Goal: Navigation & Orientation: Find specific page/section

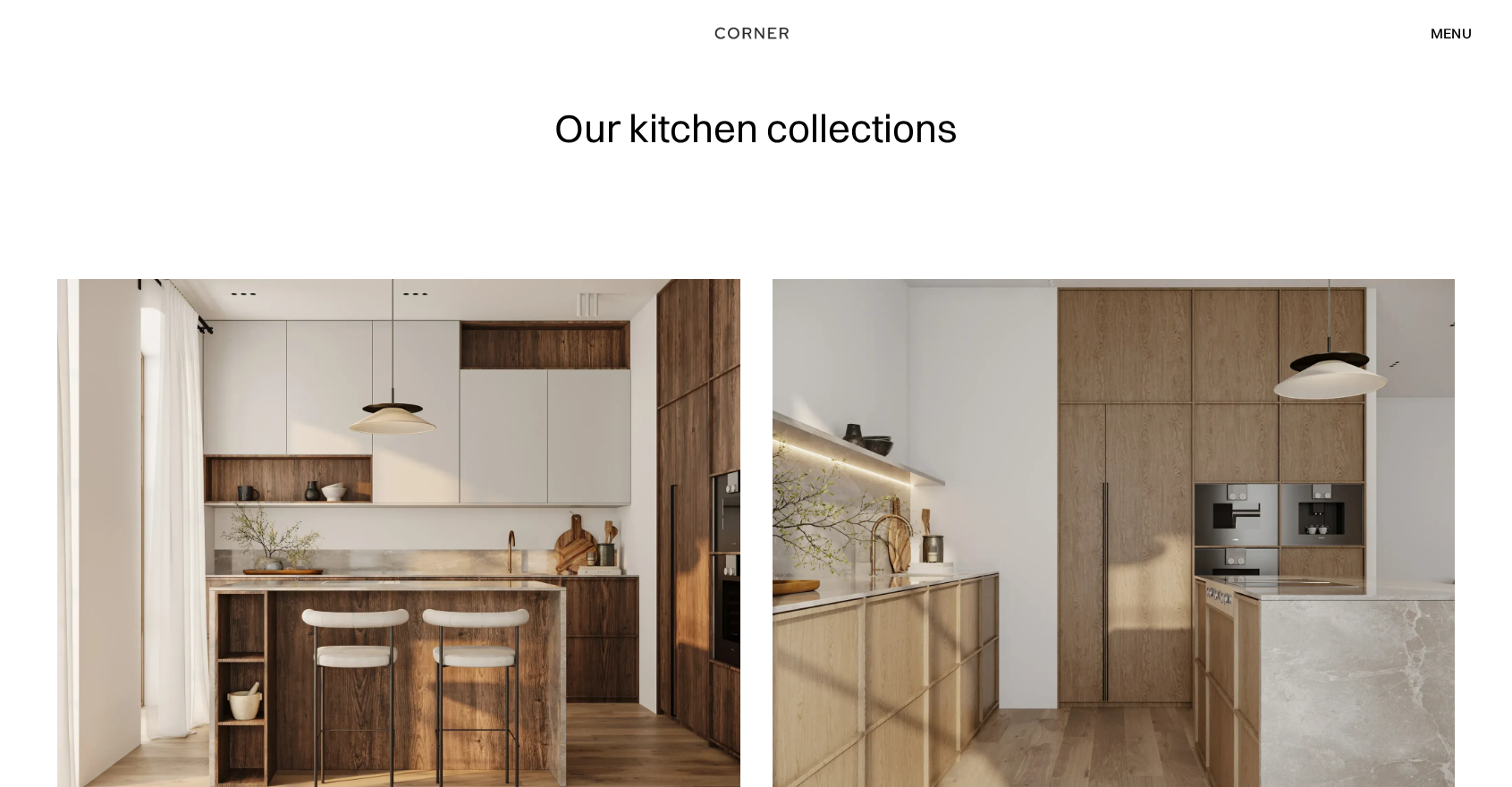
click at [1432, 39] on div "menu" at bounding box center [1451, 33] width 41 height 15
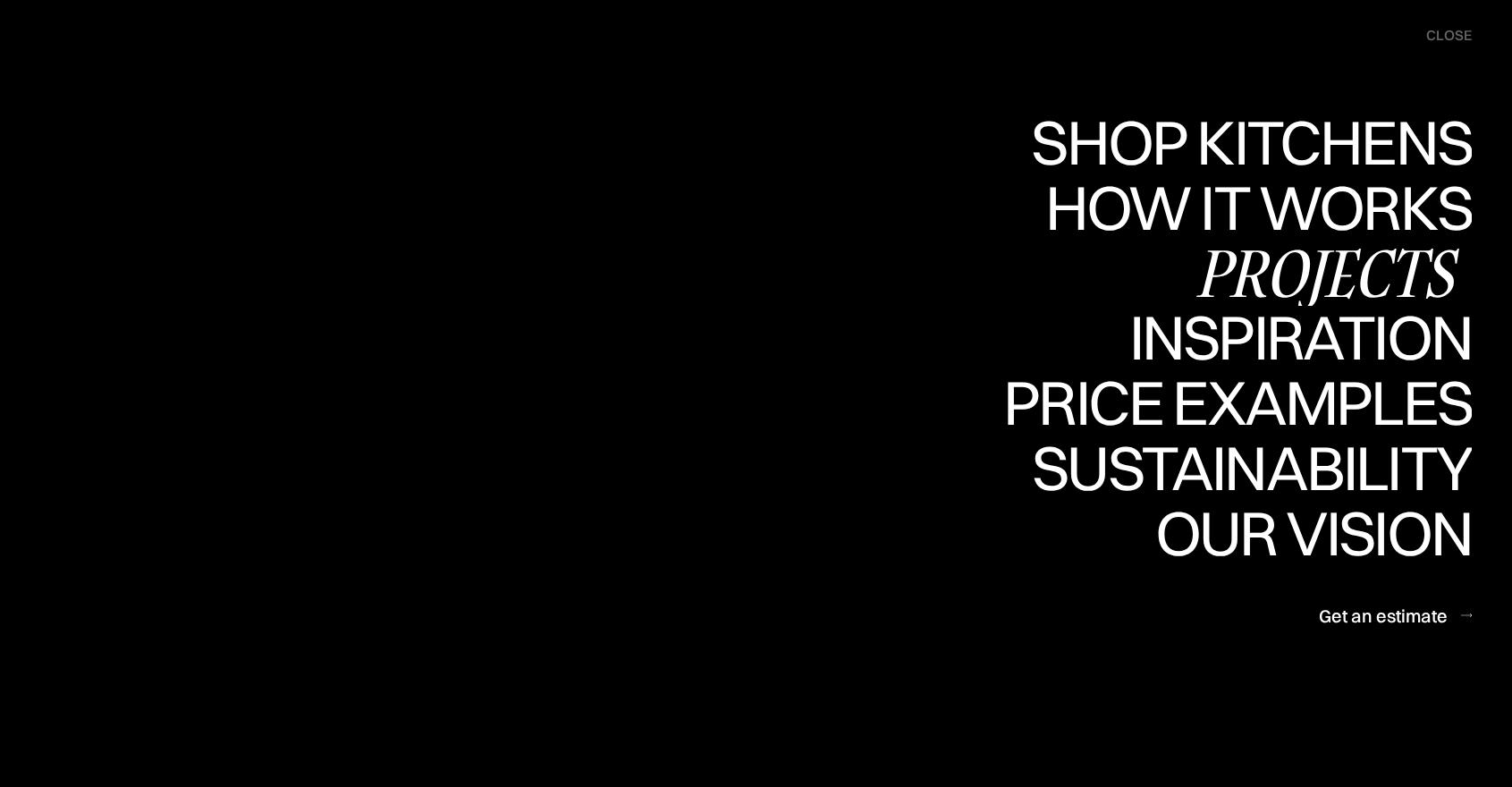
click at [1253, 283] on div "Projects" at bounding box center [1326, 272] width 290 height 63
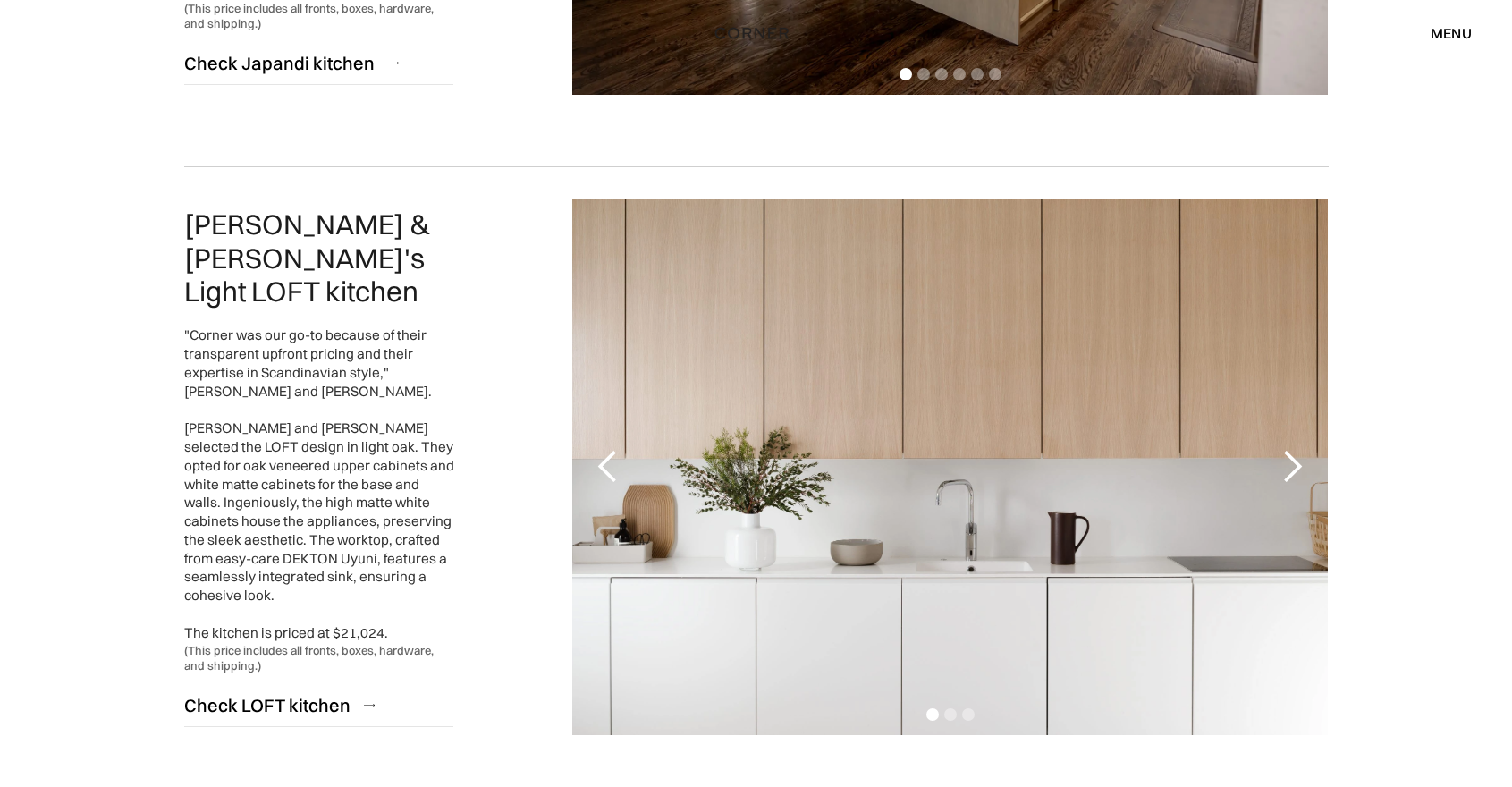
scroll to position [1306, 0]
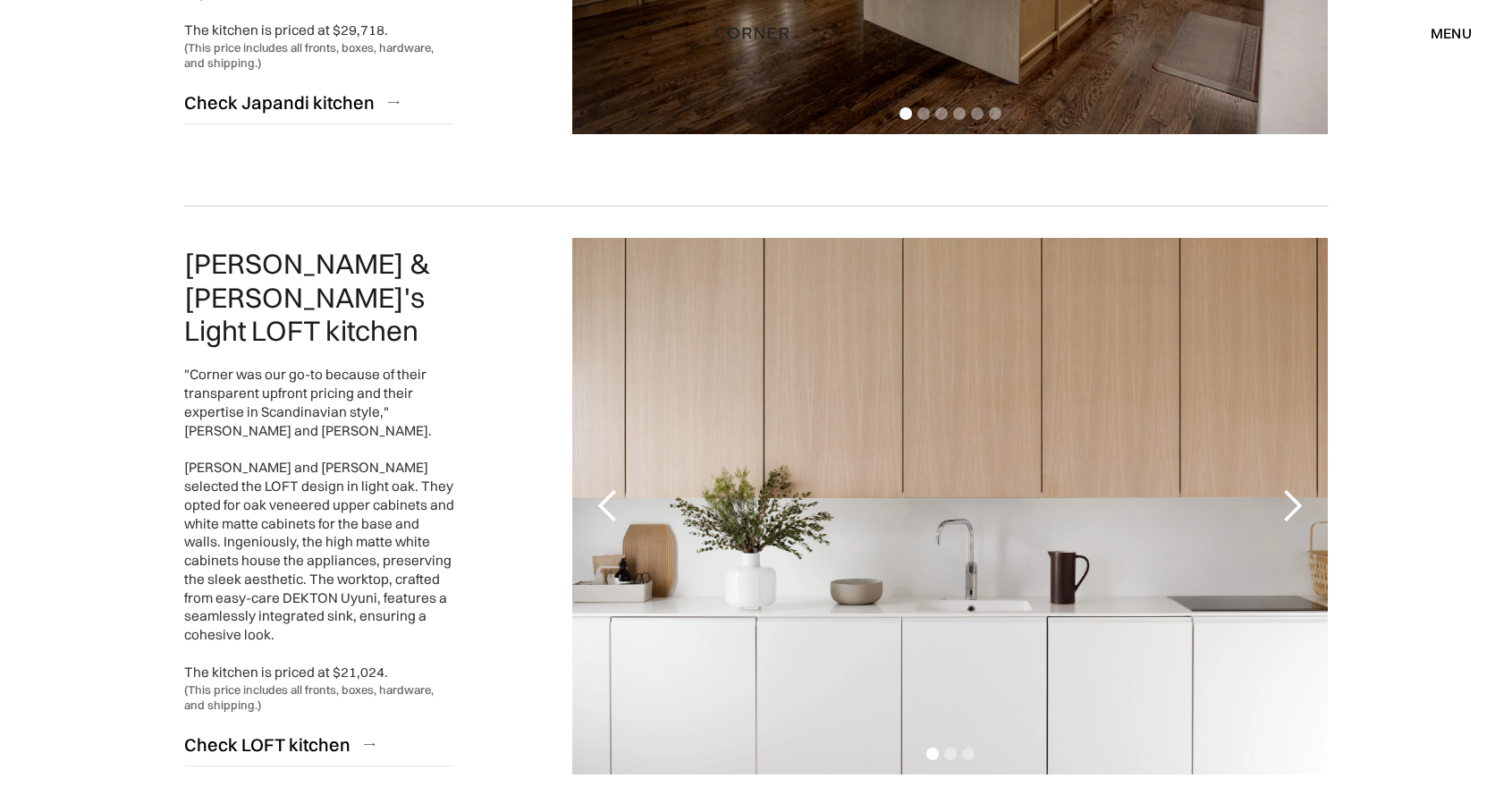
click at [1295, 502] on div "next slide" at bounding box center [1291, 506] width 36 height 36
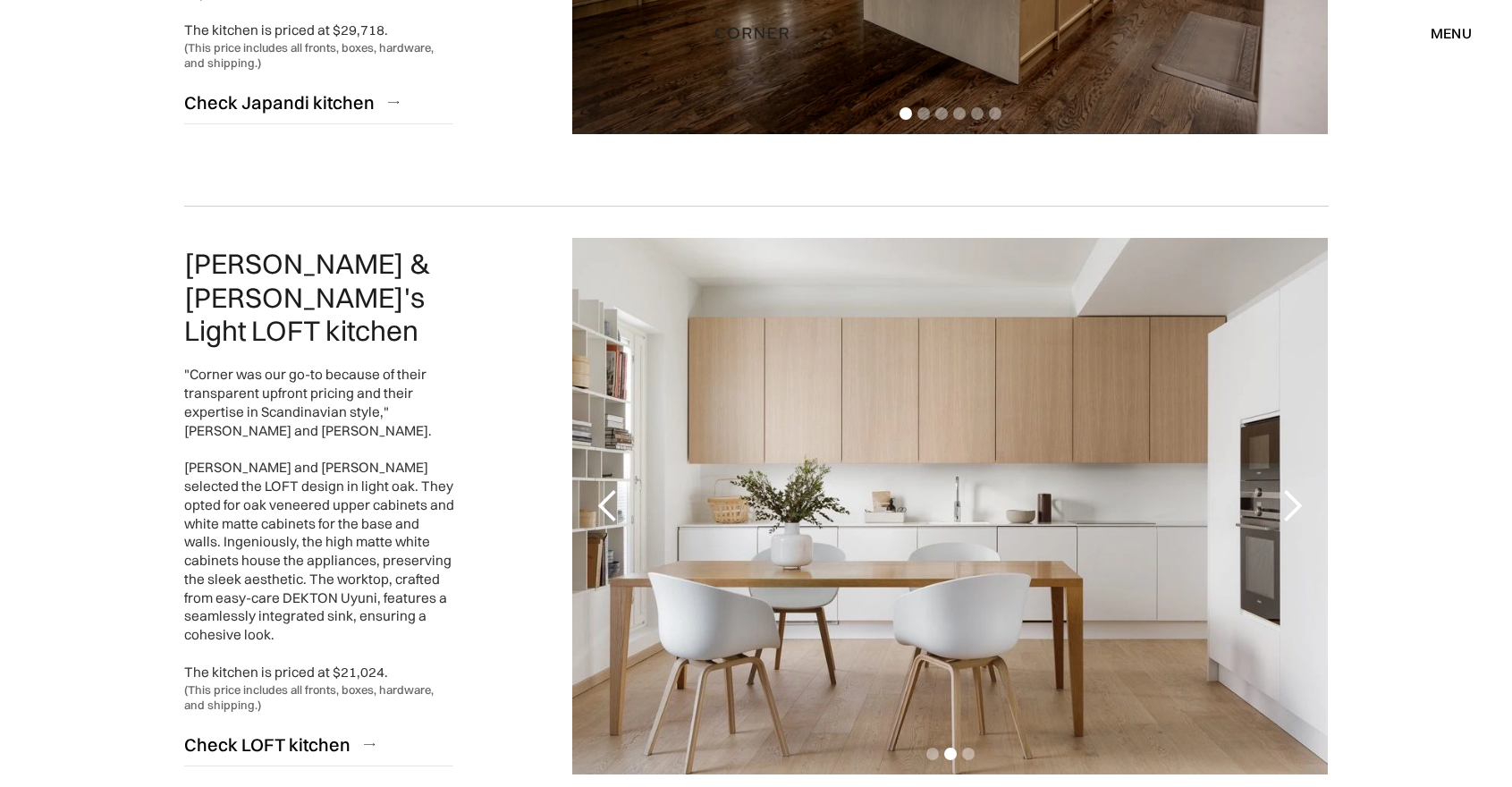
click at [585, 510] on div "previous slide" at bounding box center [608, 505] width 72 height 536
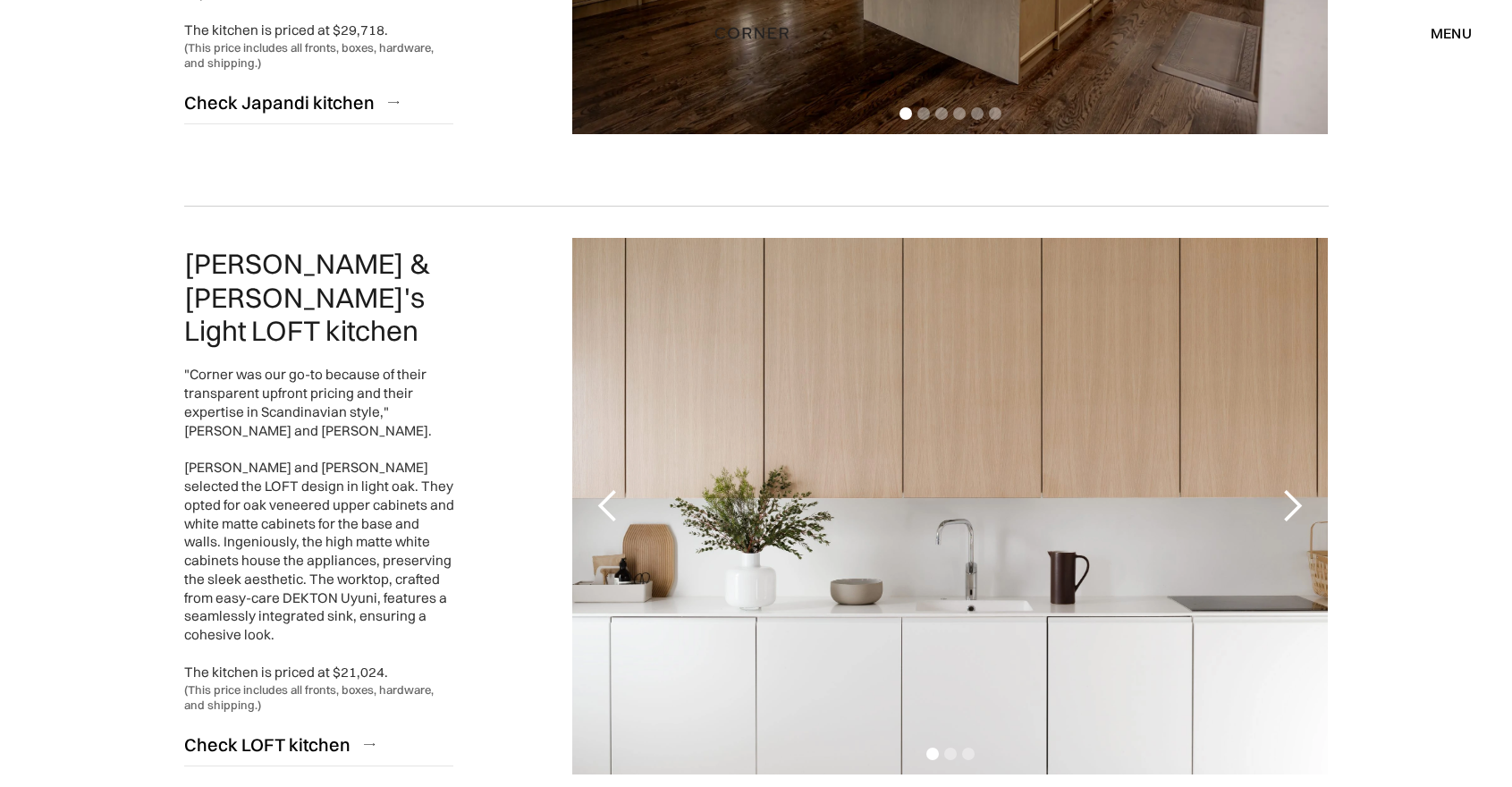
click at [1294, 511] on div "next slide" at bounding box center [1291, 506] width 36 height 36
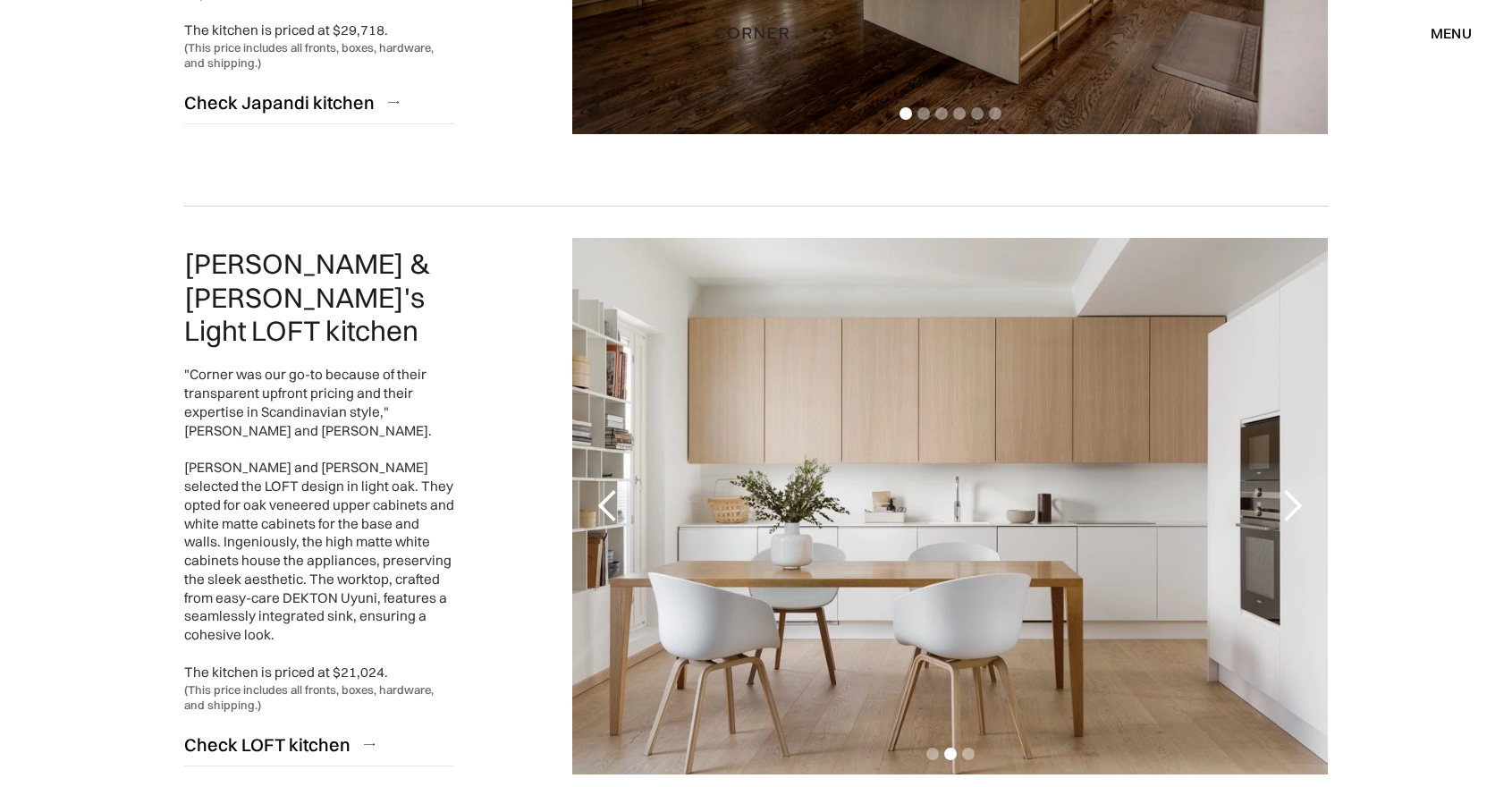
click at [1294, 512] on div "next slide" at bounding box center [1291, 506] width 36 height 36
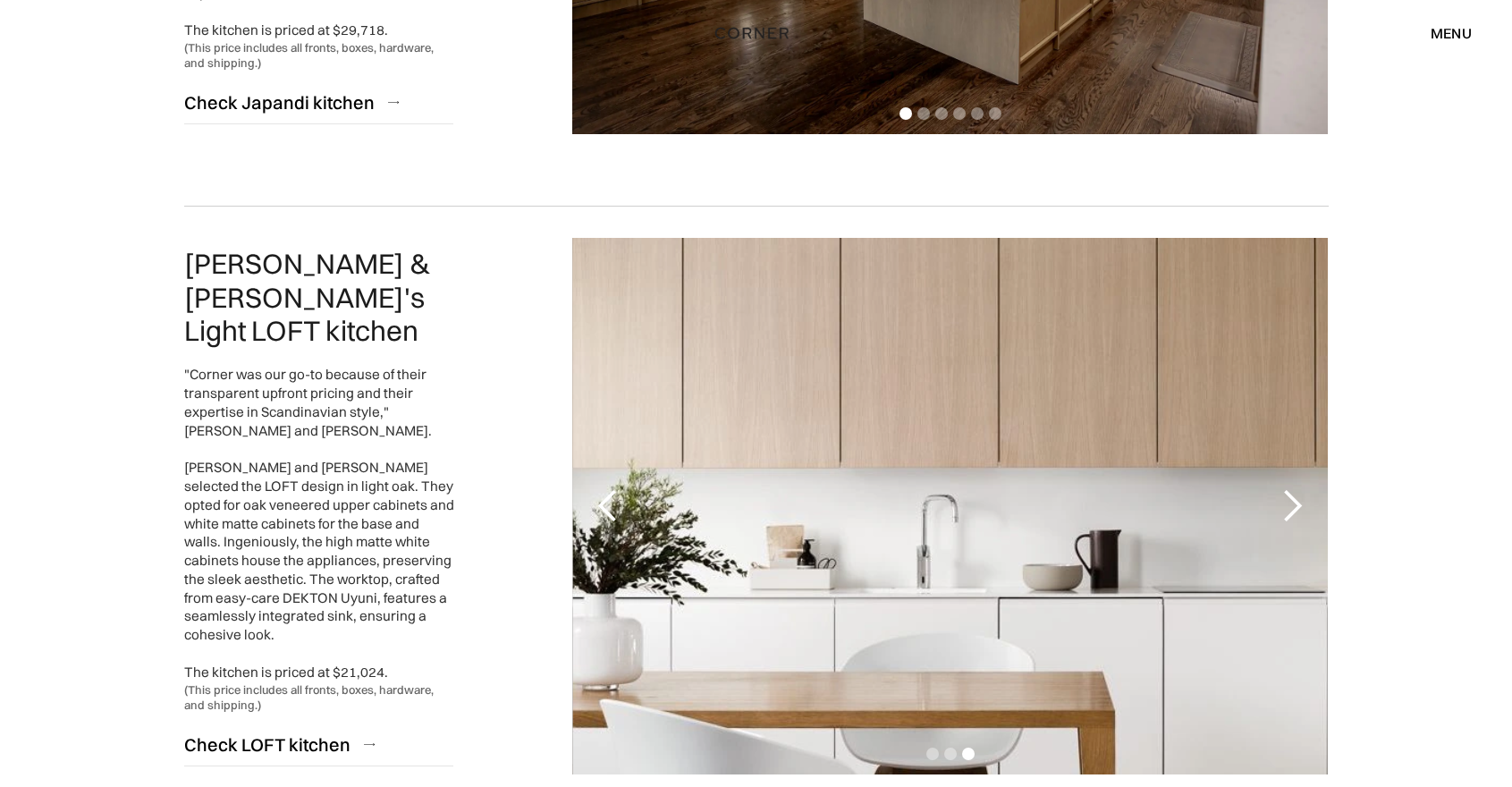
click at [613, 503] on div "previous slide" at bounding box center [608, 506] width 36 height 36
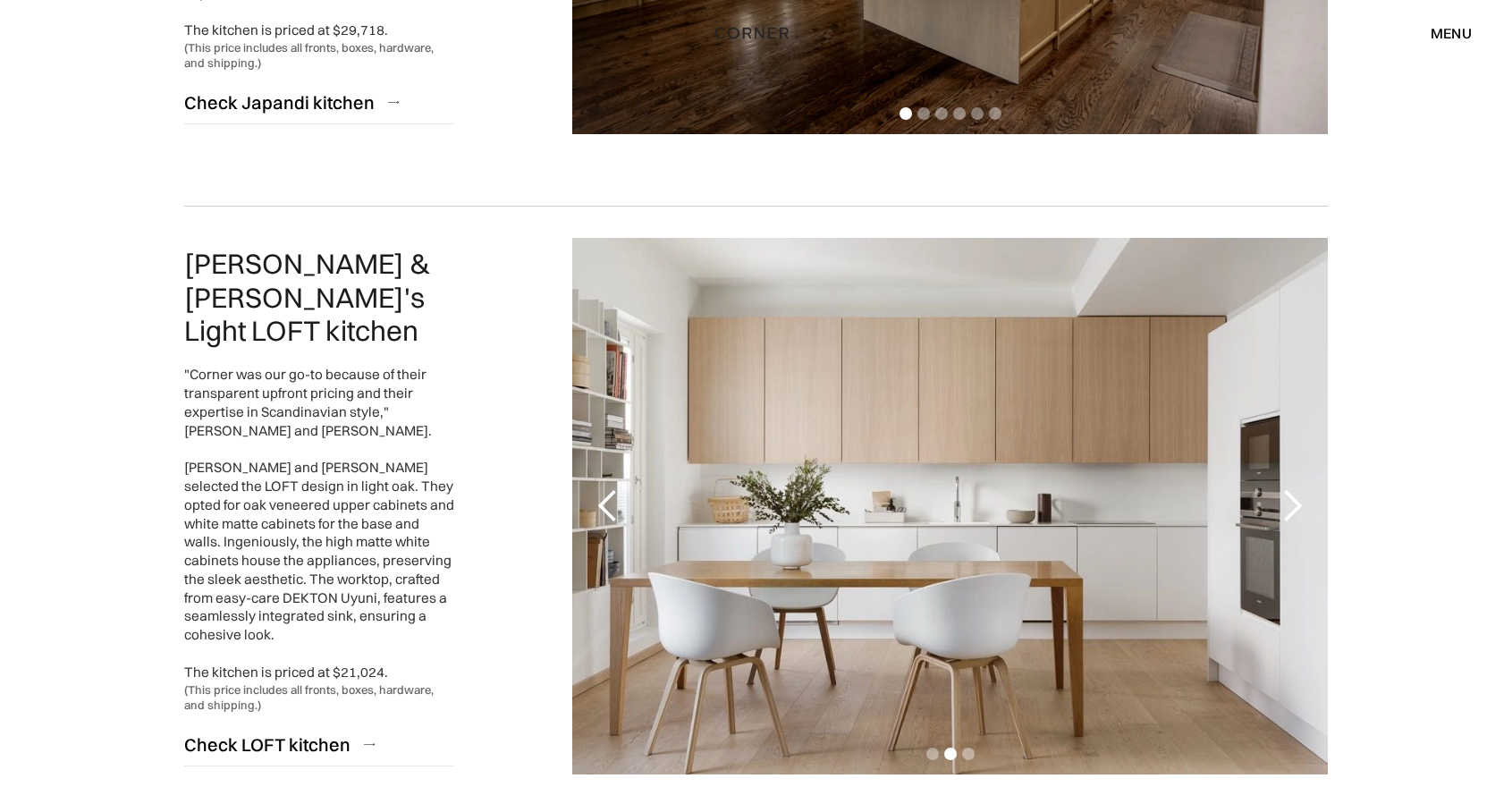
click at [612, 503] on div "previous slide" at bounding box center [608, 506] width 36 height 36
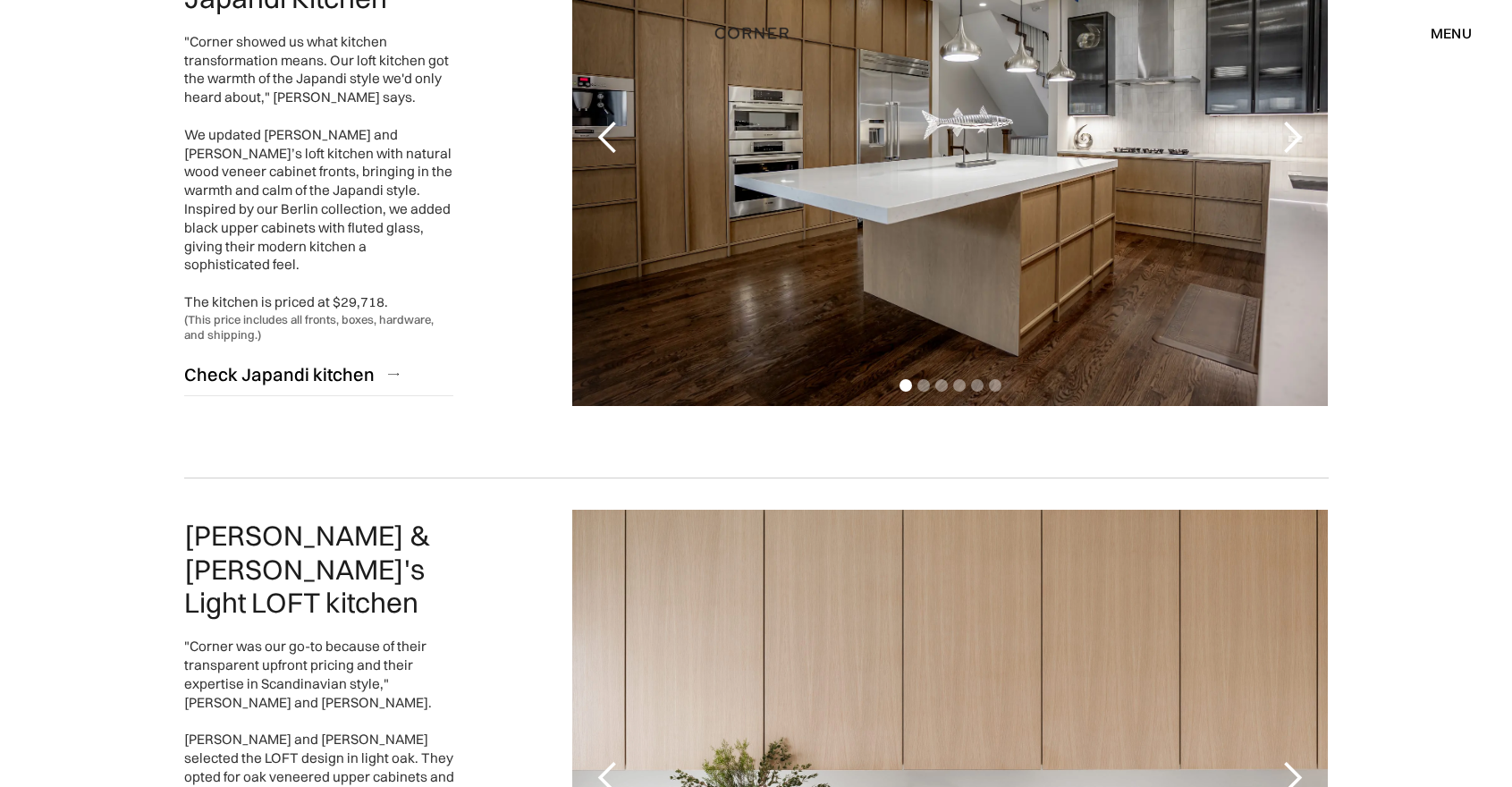
scroll to position [1016, 0]
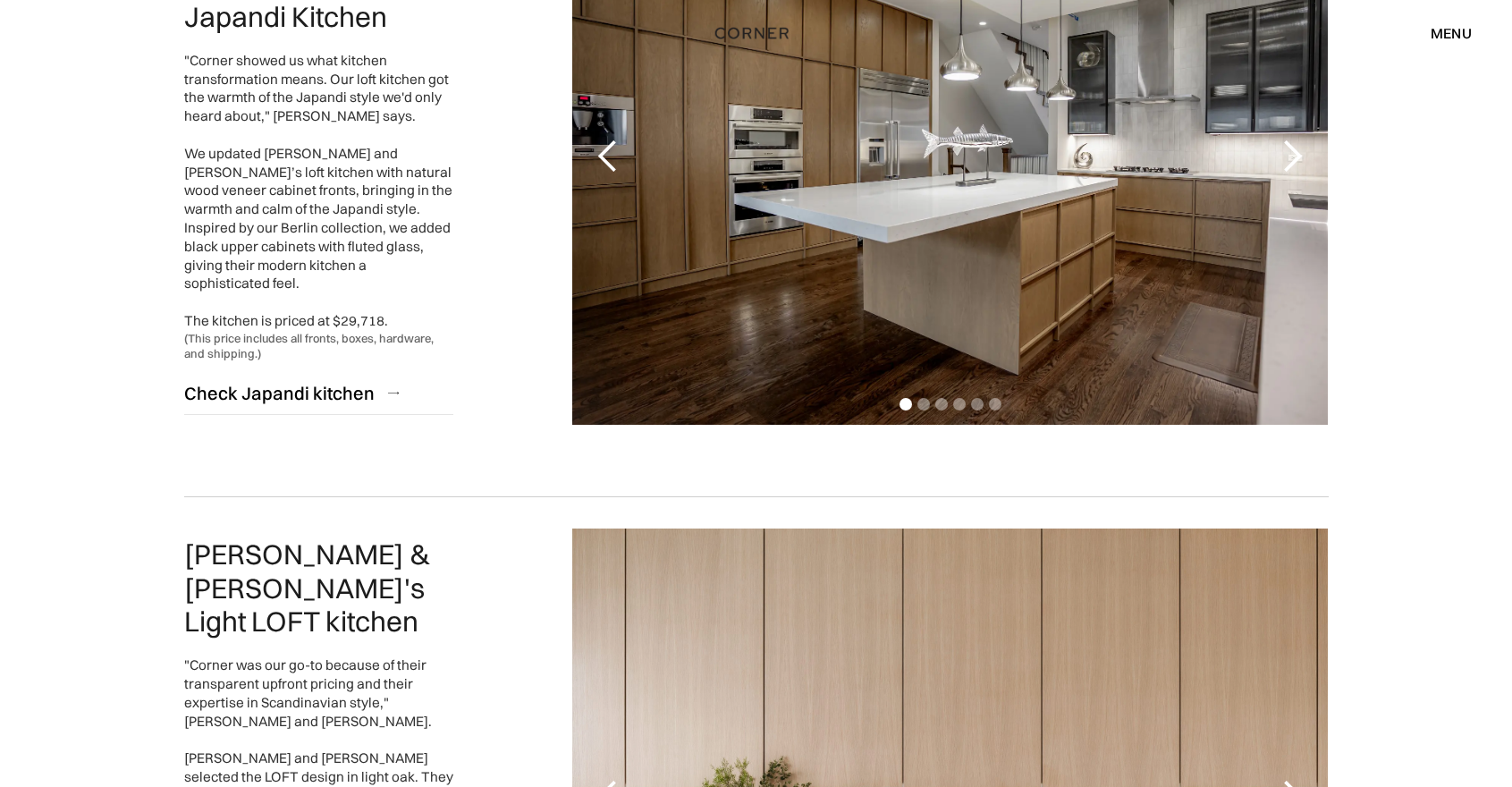
click at [1295, 161] on div "next slide" at bounding box center [1291, 156] width 36 height 36
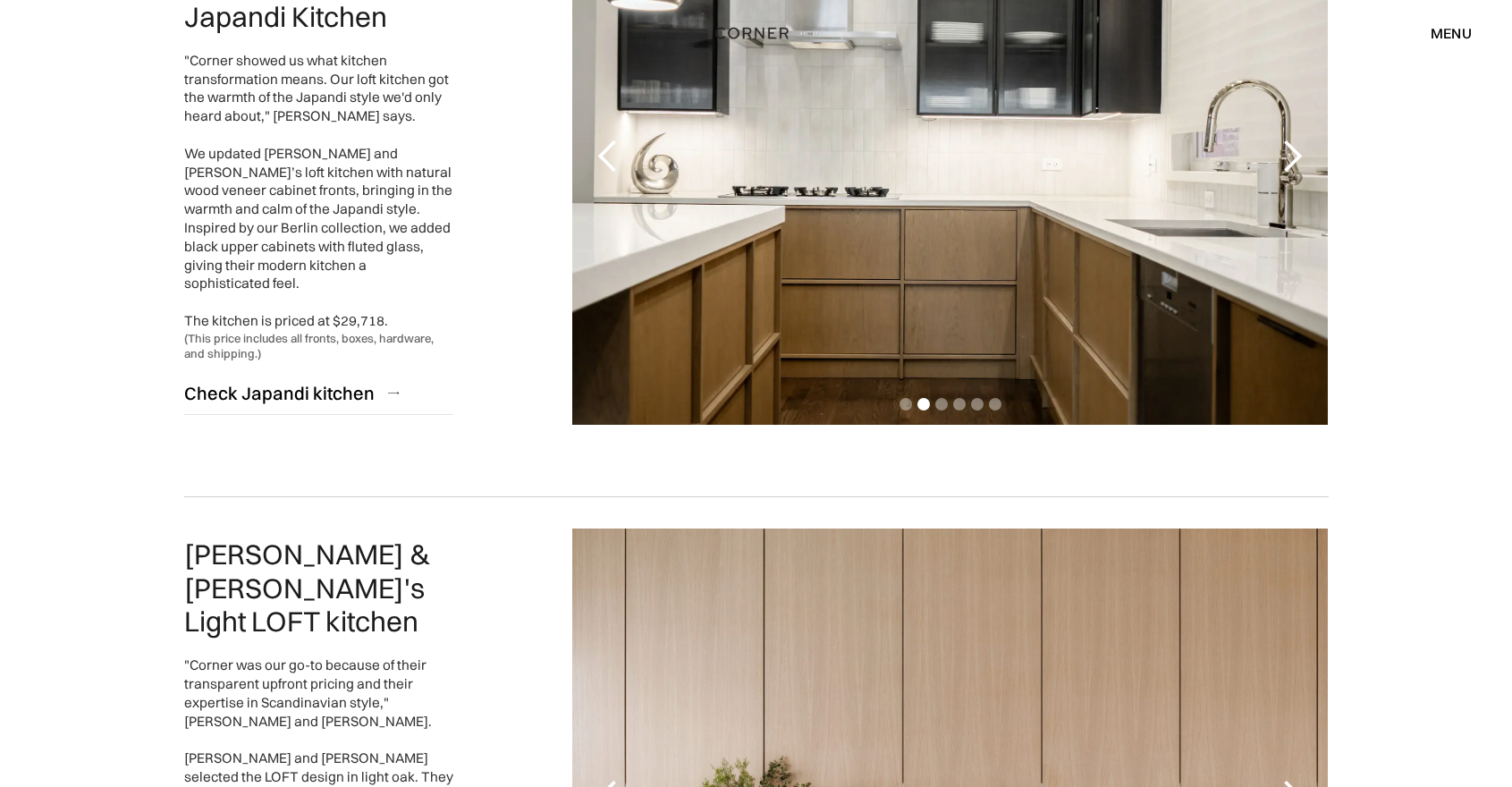
click at [1296, 161] on div "next slide" at bounding box center [1291, 156] width 36 height 36
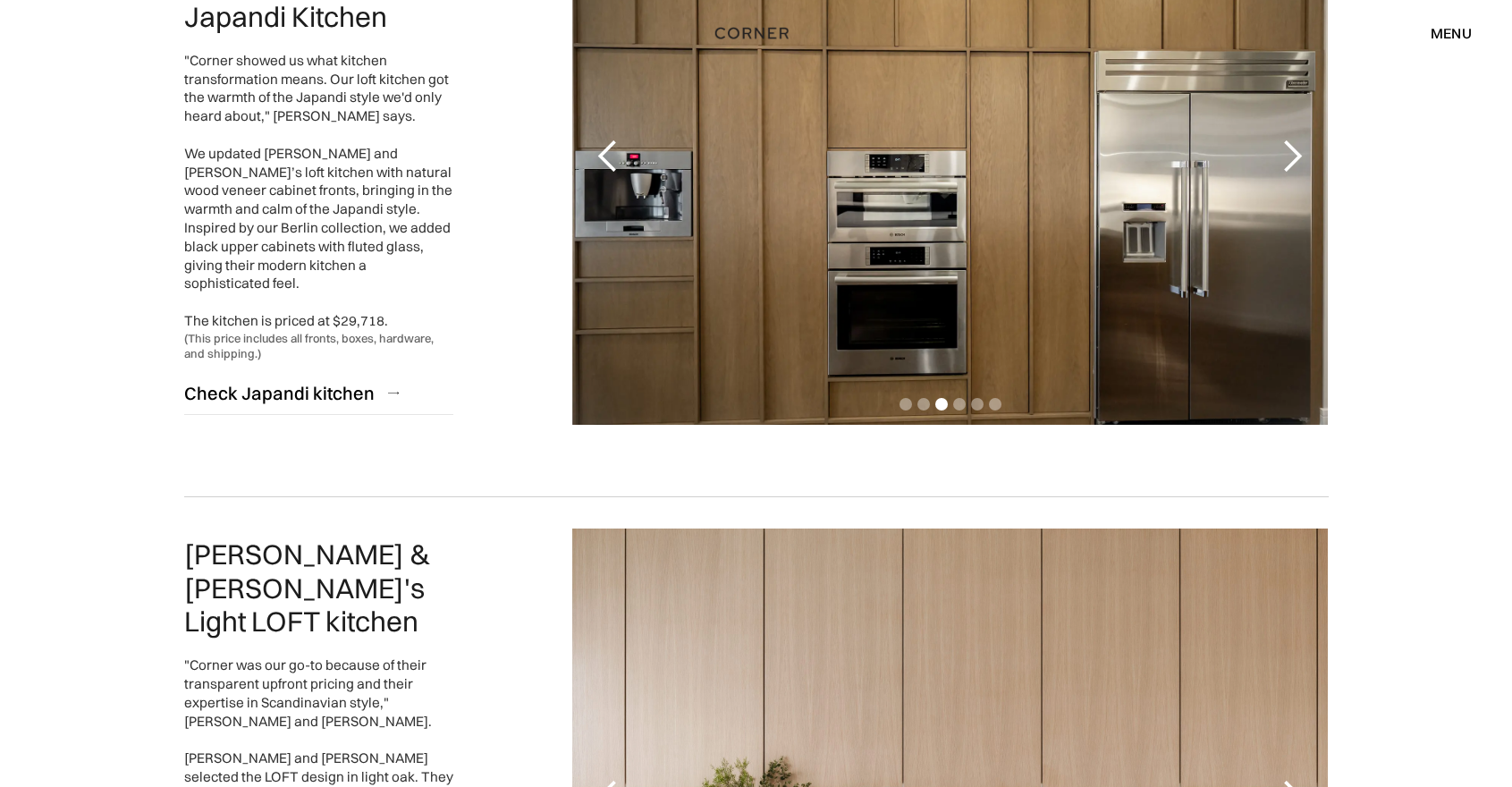
click at [1296, 161] on div "next slide" at bounding box center [1291, 156] width 36 height 36
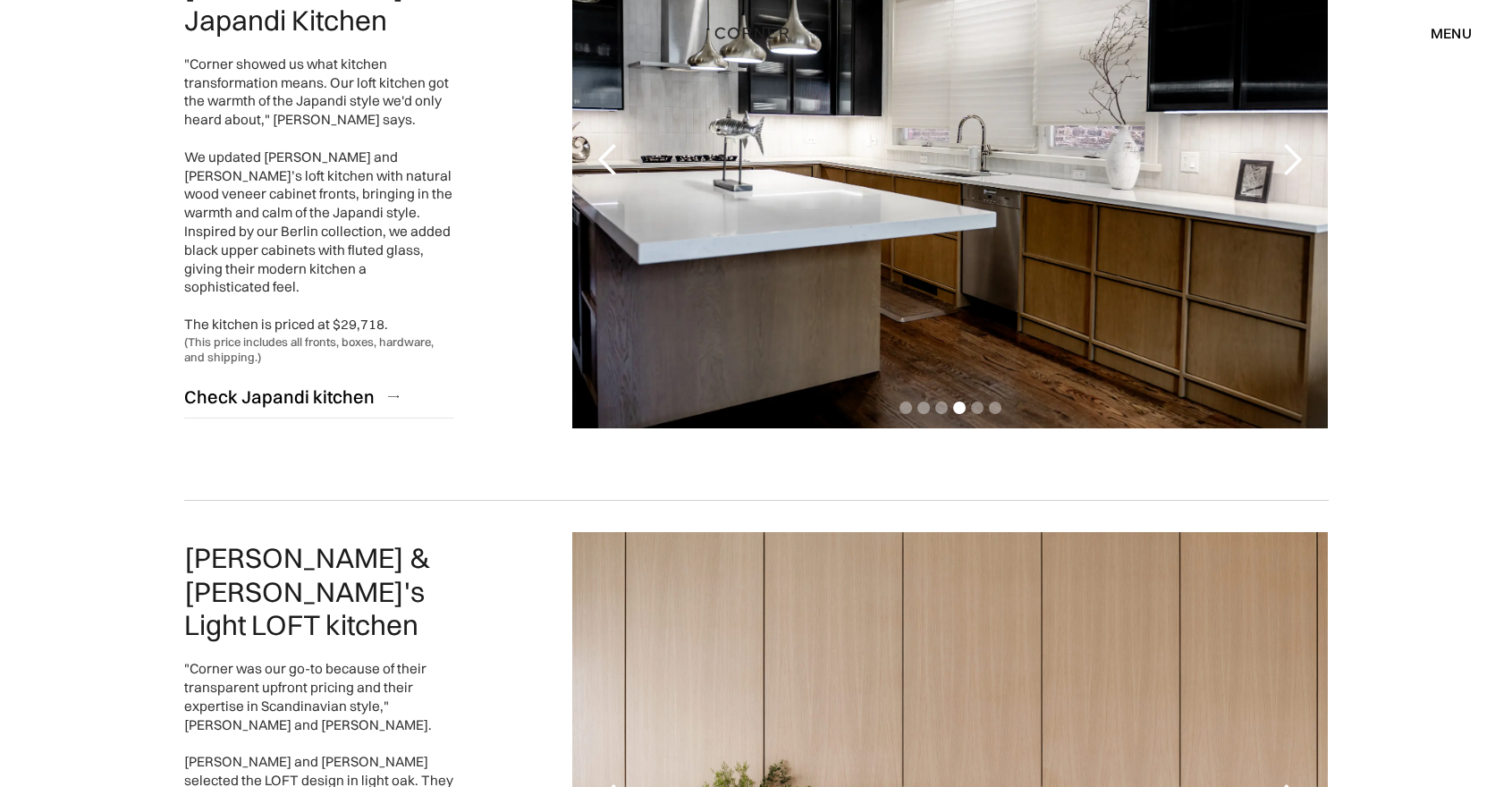
click at [1295, 162] on div "next slide" at bounding box center [1291, 160] width 36 height 36
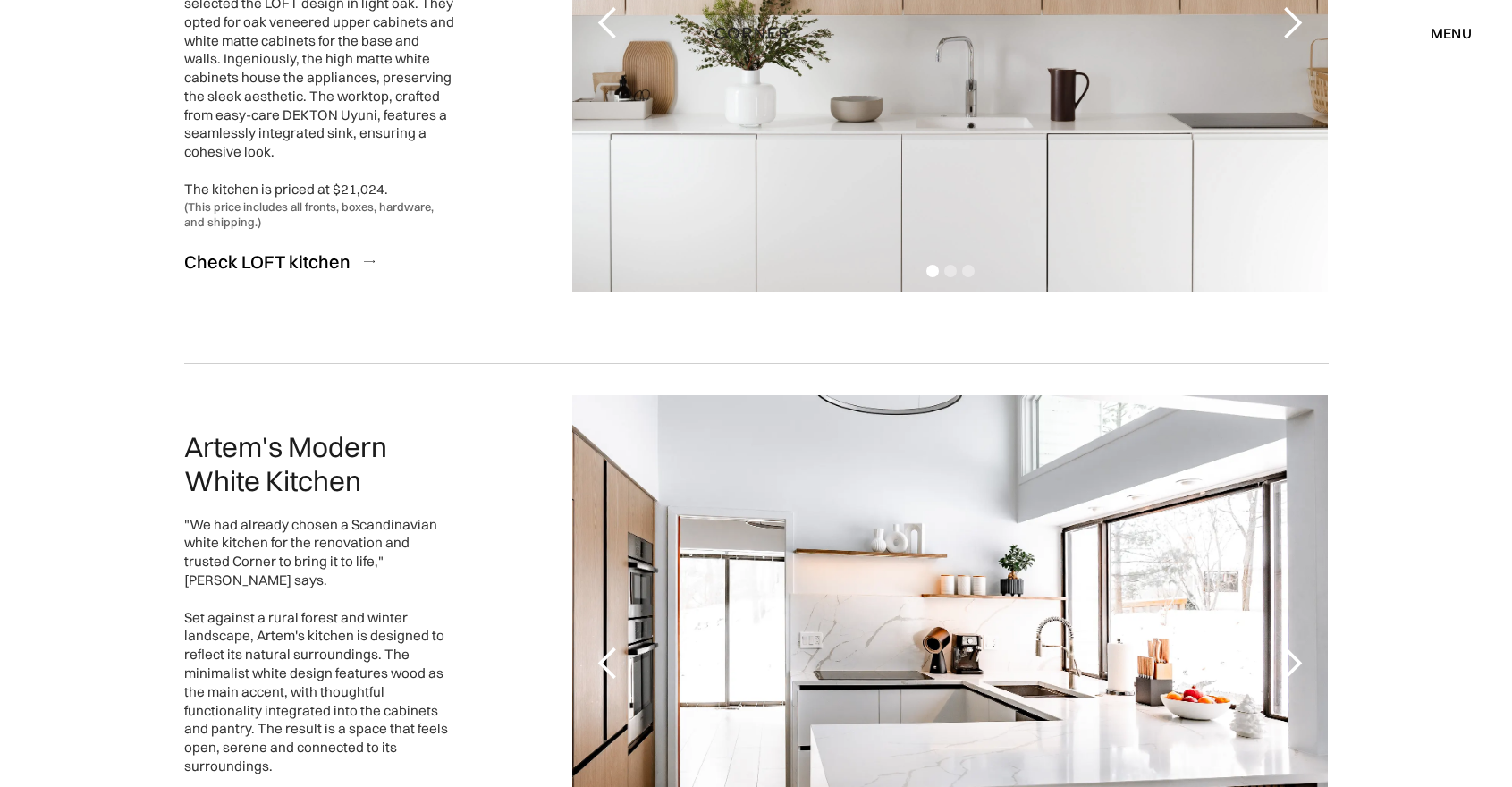
scroll to position [2088, 0]
